Goal: Register for event/course

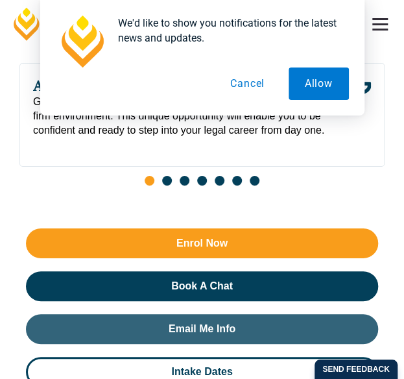
scroll to position [1094, 0]
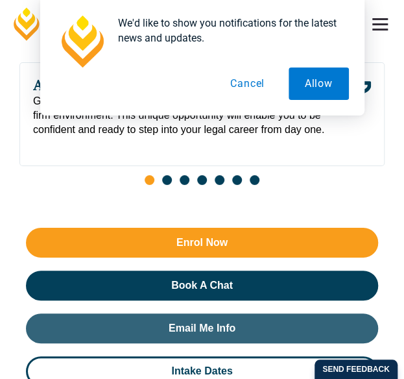
click at [254, 89] on button "Cancel" at bounding box center [247, 83] width 67 height 32
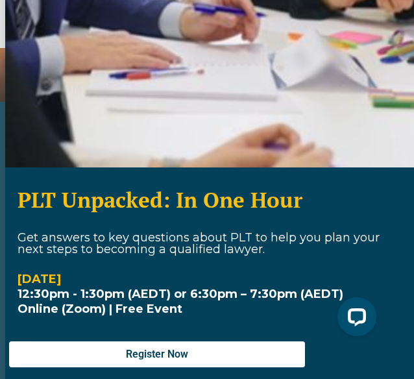
scroll to position [0, 0]
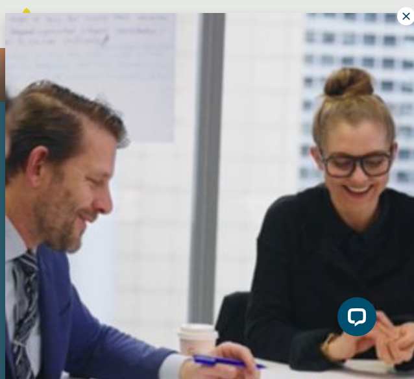
click at [400, 21] on icon at bounding box center [406, 16] width 12 height 12
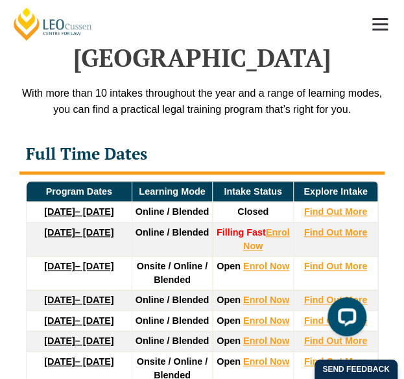
scroll to position [2637, 0]
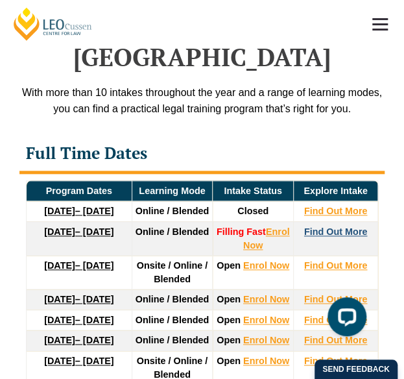
click at [327, 226] on strong "Find Out More" at bounding box center [336, 231] width 64 height 10
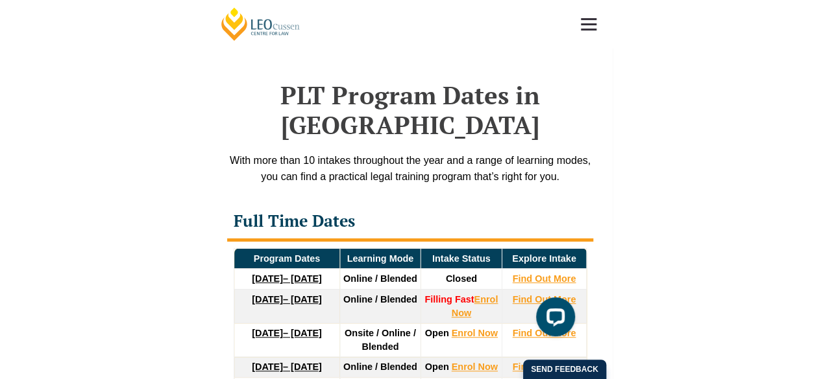
scroll to position [2683, 0]
